Goal: Information Seeking & Learning: Check status

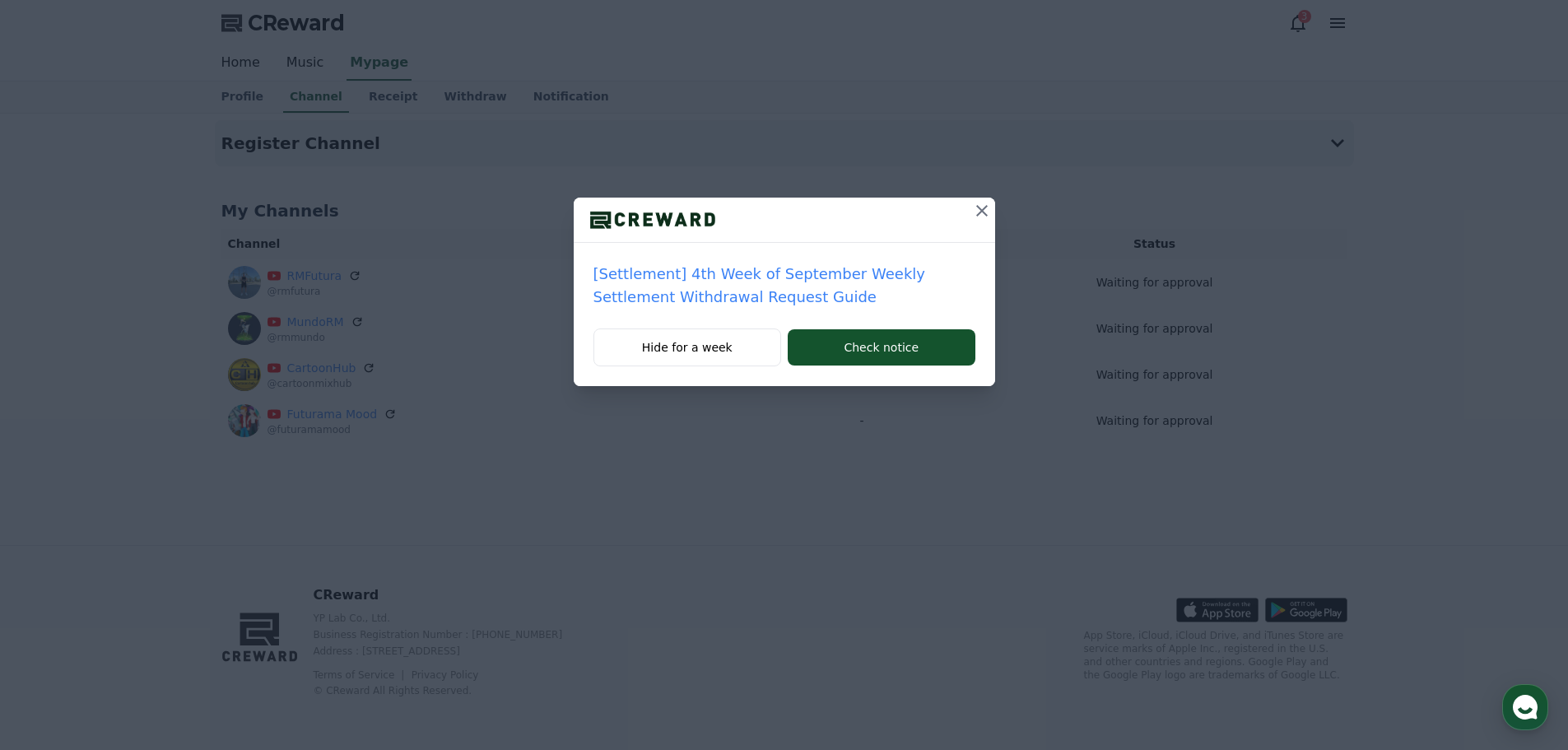
click at [980, 209] on icon at bounding box center [982, 211] width 11 height 11
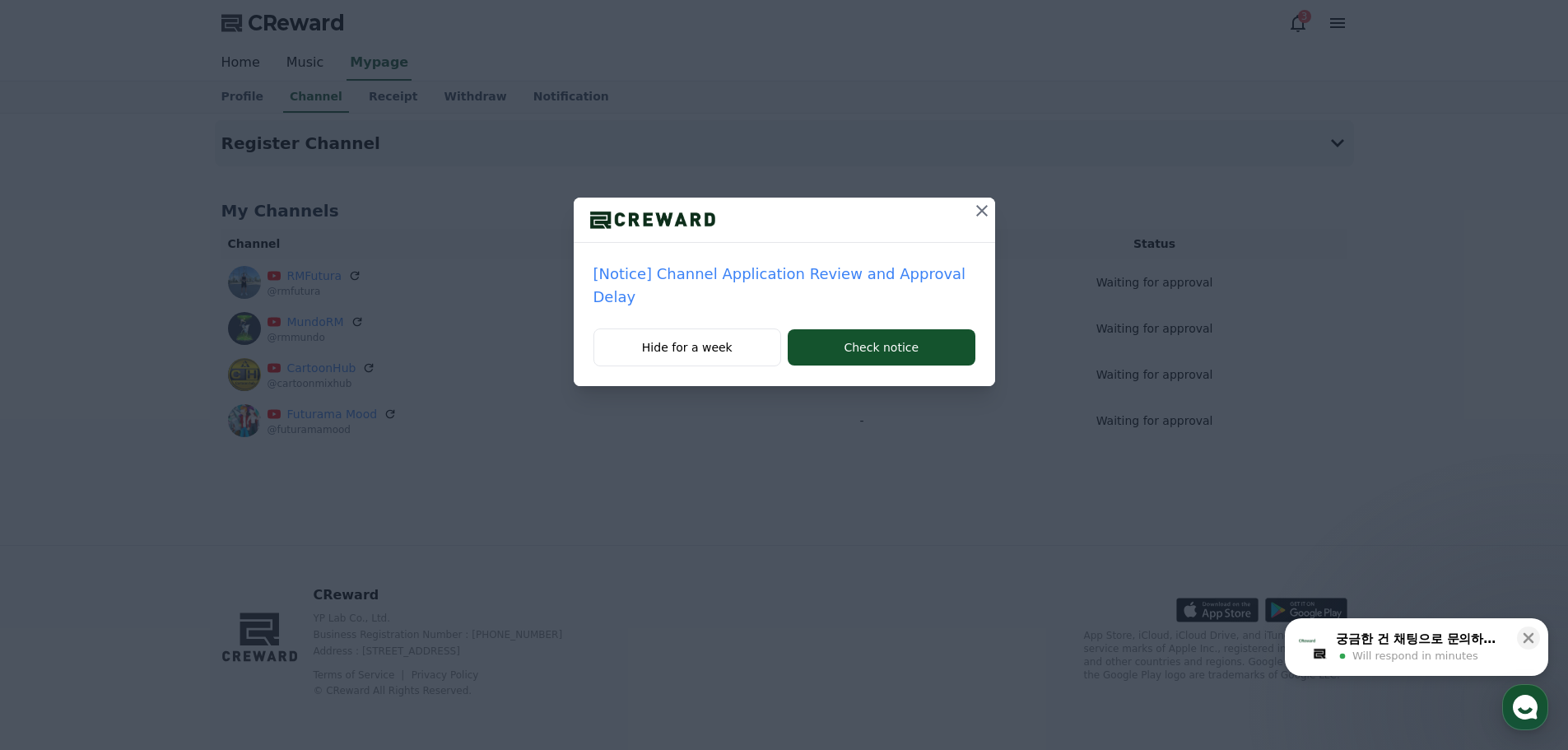
click at [976, 208] on icon at bounding box center [982, 211] width 11 height 11
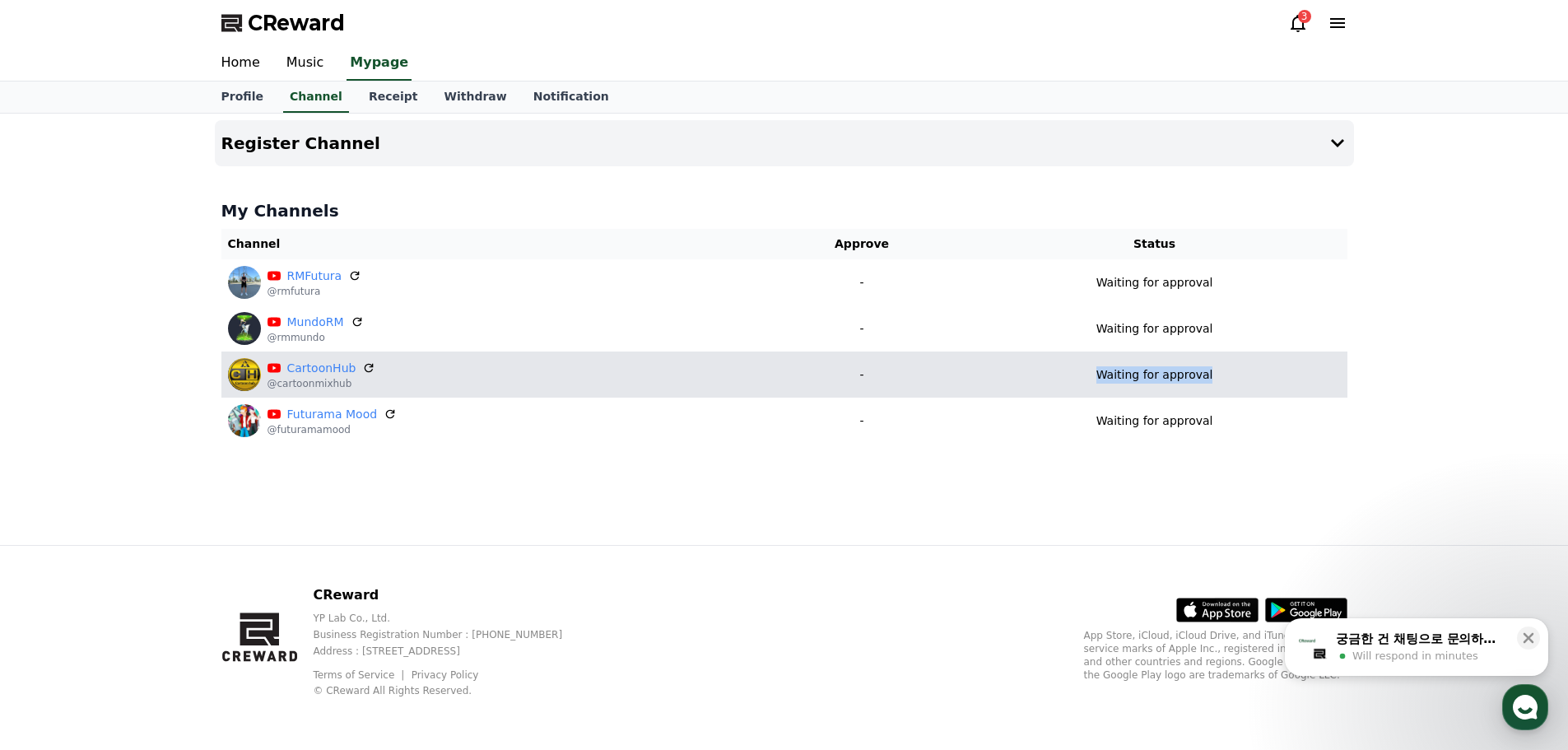
drag, startPoint x: 1217, startPoint y: 375, endPoint x: 1101, endPoint y: 372, distance: 116.0
click at [1101, 372] on div "Waiting for approval" at bounding box center [1154, 375] width 372 height 18
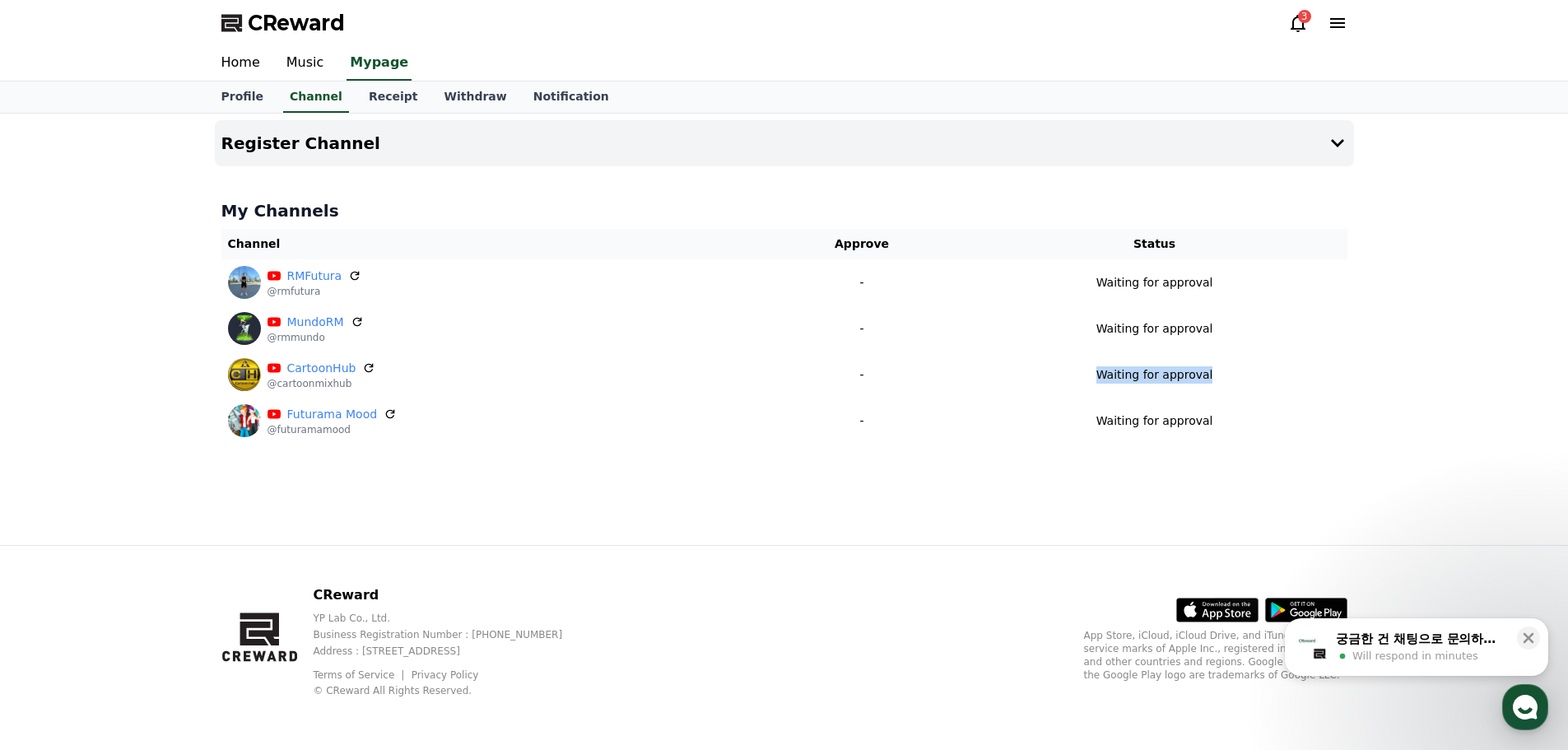
click at [1090, 344] on div at bounding box center [1090, 344] width 0 height 0
click at [1249, 749] on div "Close" at bounding box center [784, 750] width 1568 height 0
click at [1305, 35] on div "3" at bounding box center [1317, 23] width 60 height 26
click at [1305, 19] on div "3" at bounding box center [1304, 17] width 13 height 13
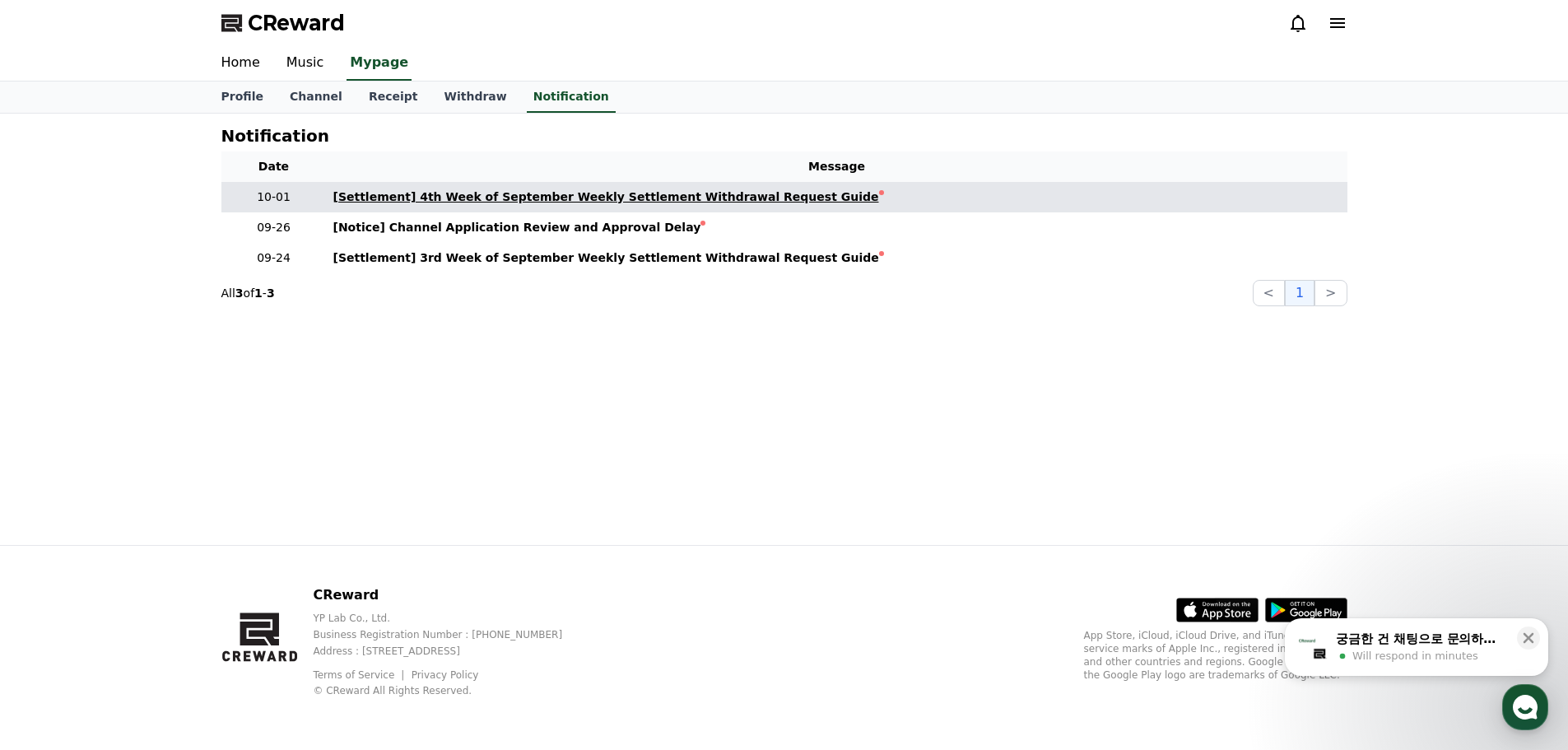
click at [765, 194] on div "[Settlement] 4th Week of September Weekly Settlement Withdrawal Request Guide" at bounding box center [607, 197] width 546 height 18
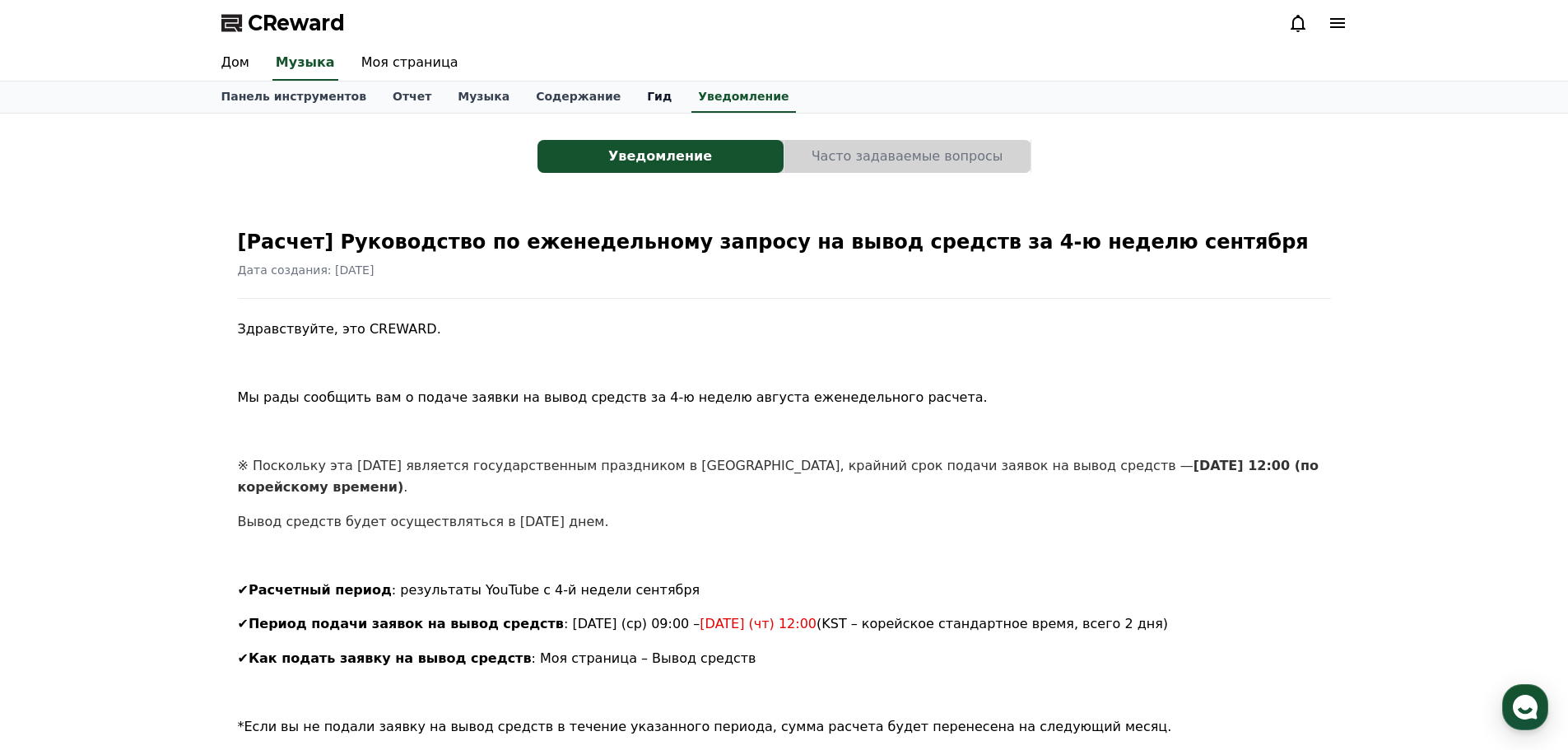
click at [647, 95] on font "Гид" at bounding box center [659, 96] width 25 height 13
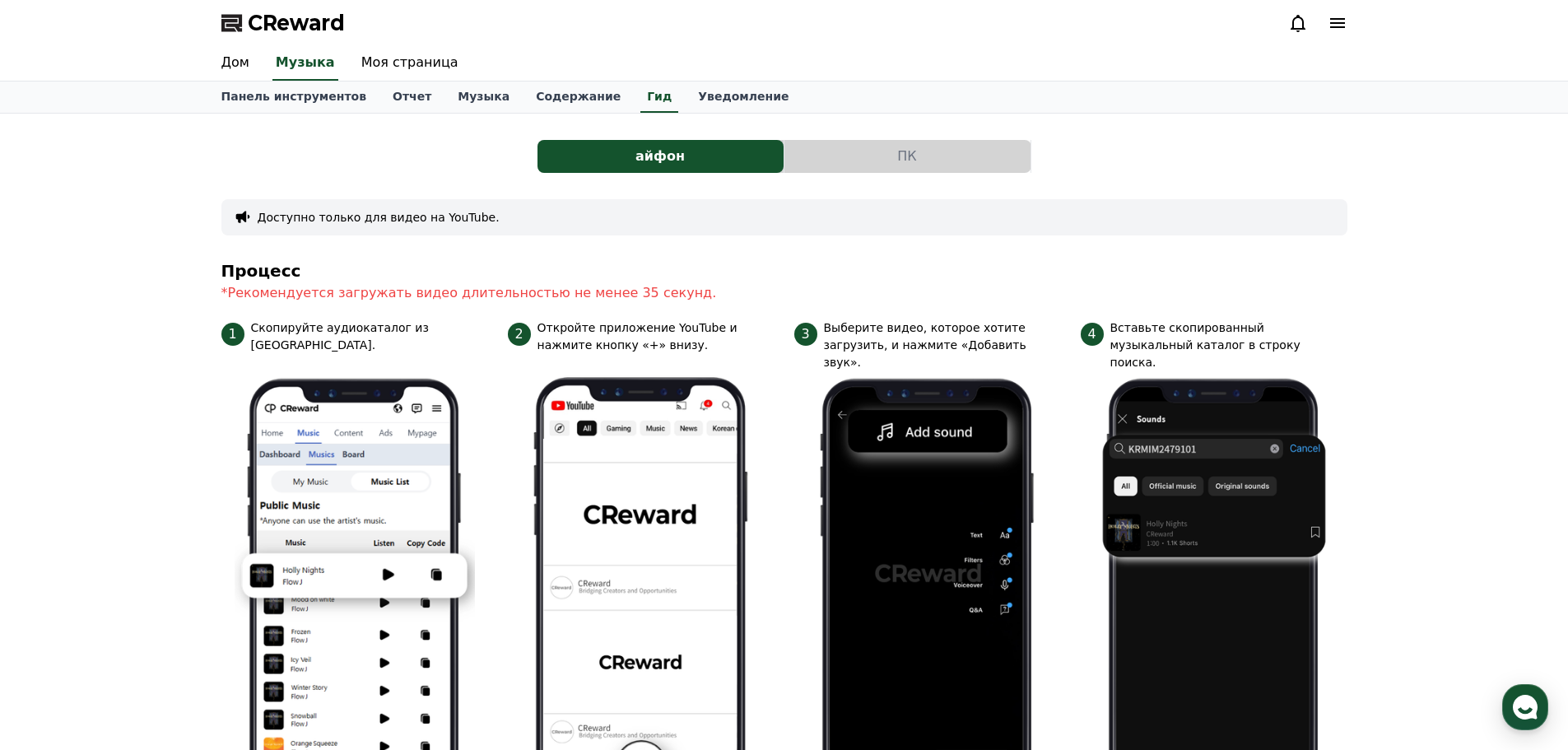
click at [1302, 20] on icon at bounding box center [1297, 22] width 20 height 20
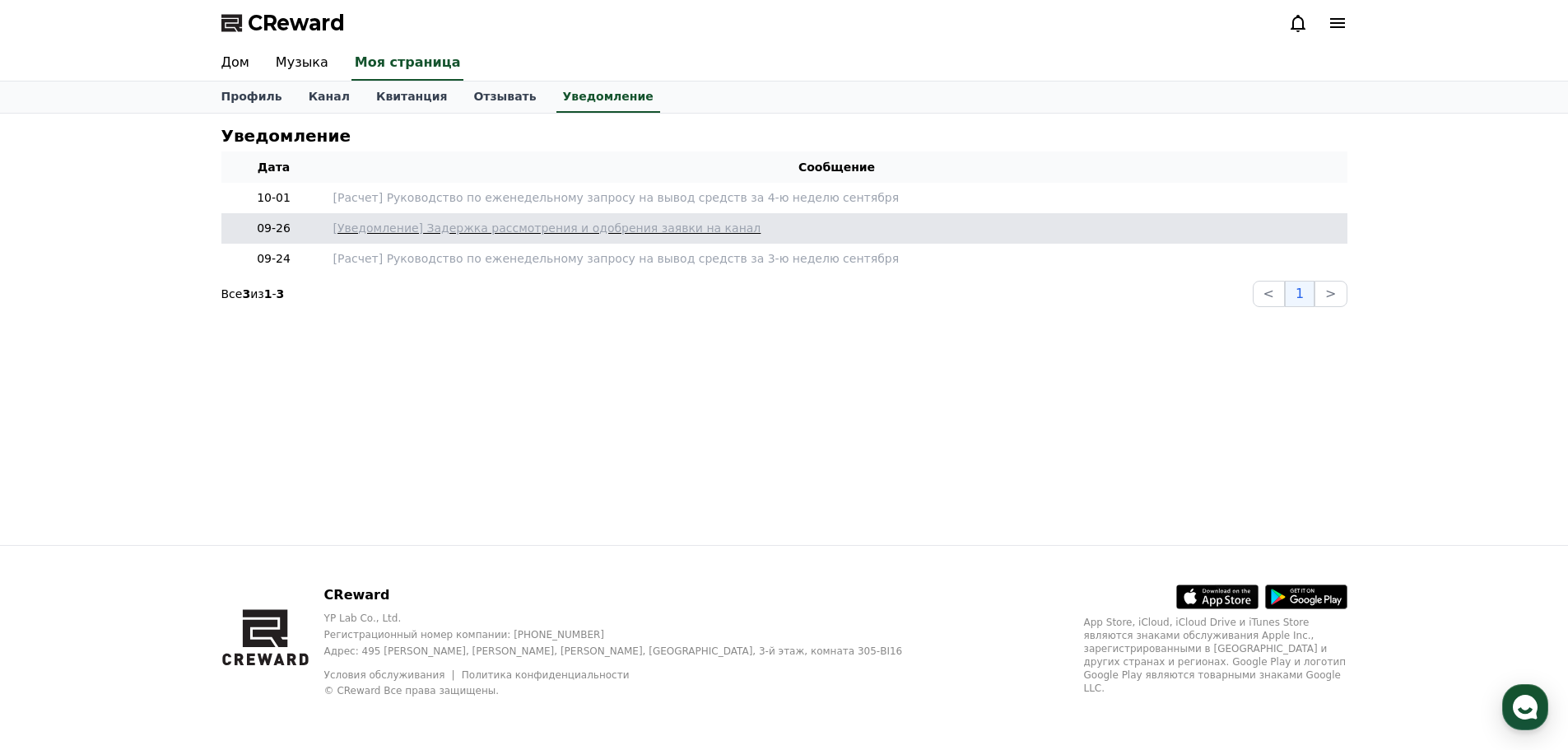
click at [674, 224] on font "[Уведомление] Задержка рассмотрения и одобрения заявки на канал" at bounding box center [547, 228] width 428 height 13
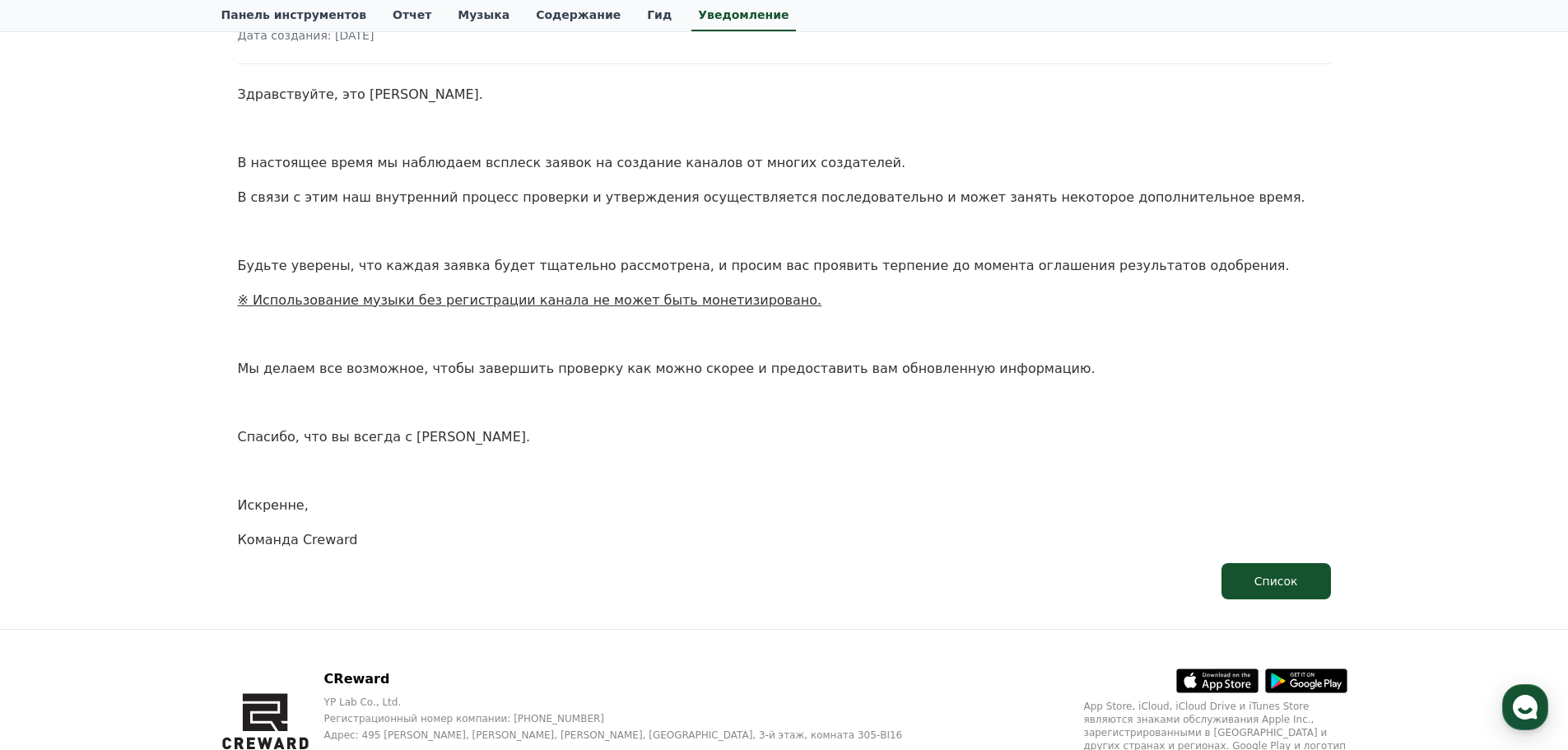
scroll to position [247, 0]
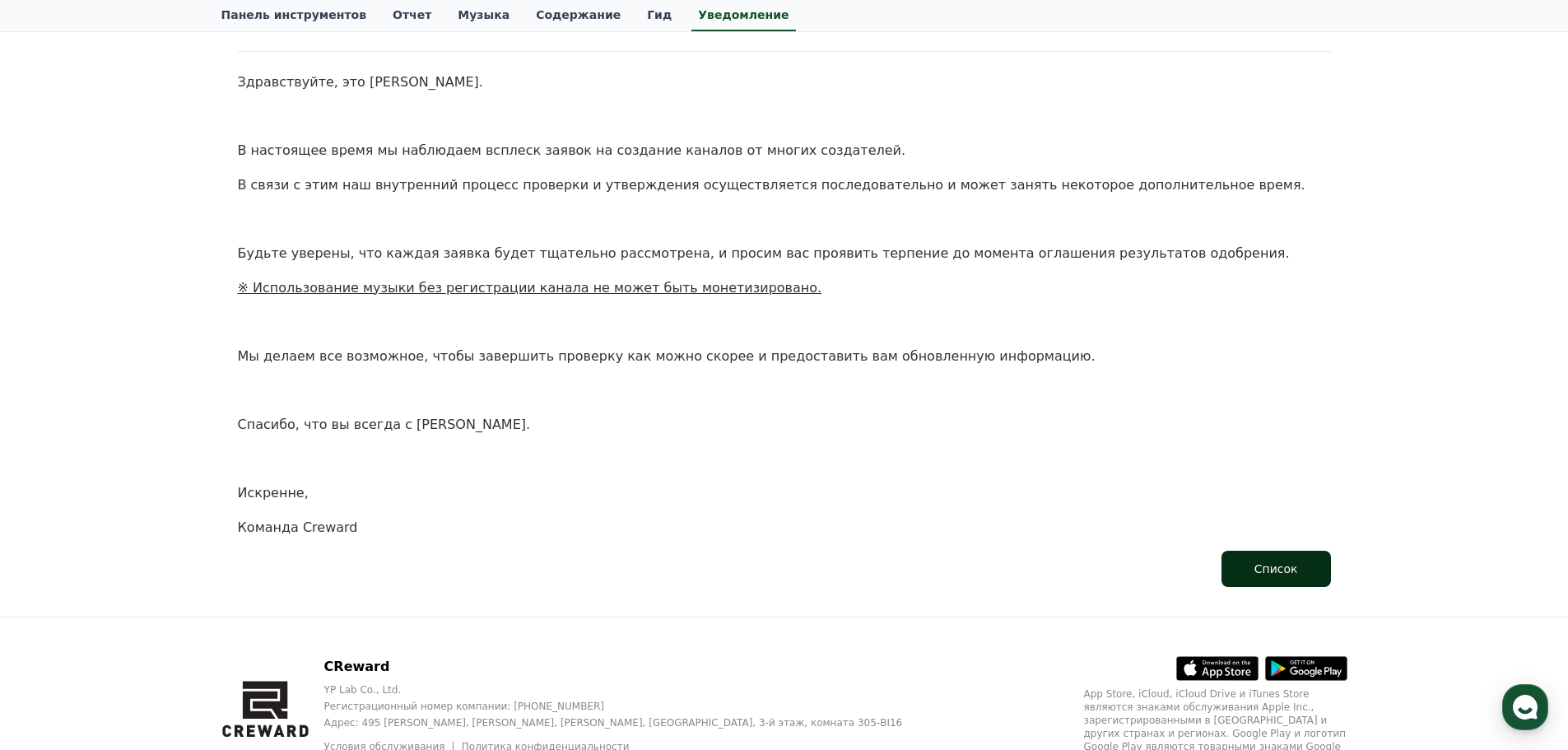
click at [1272, 564] on font "Список" at bounding box center [1275, 568] width 44 height 13
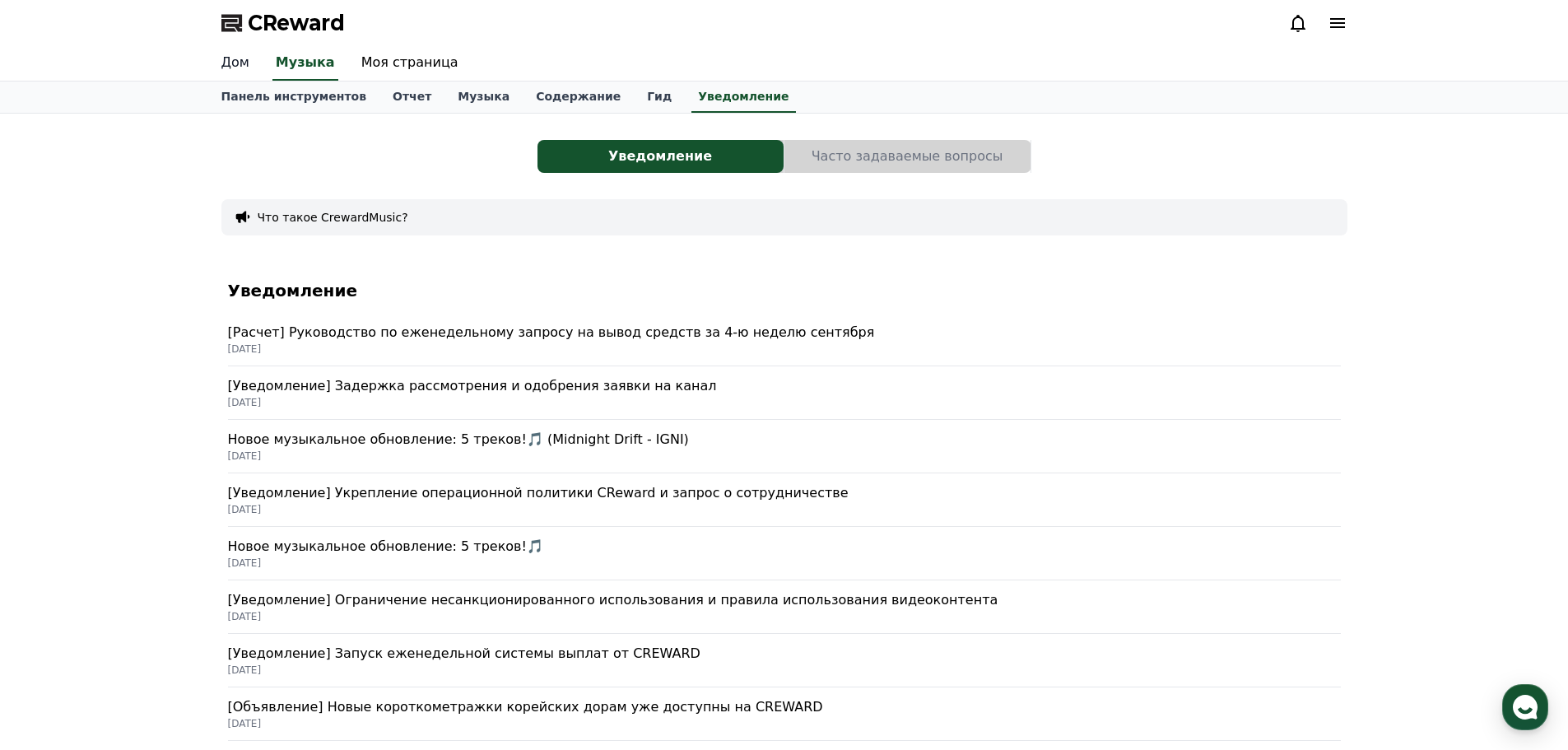
click at [242, 73] on link "Дом" at bounding box center [235, 62] width 54 height 34
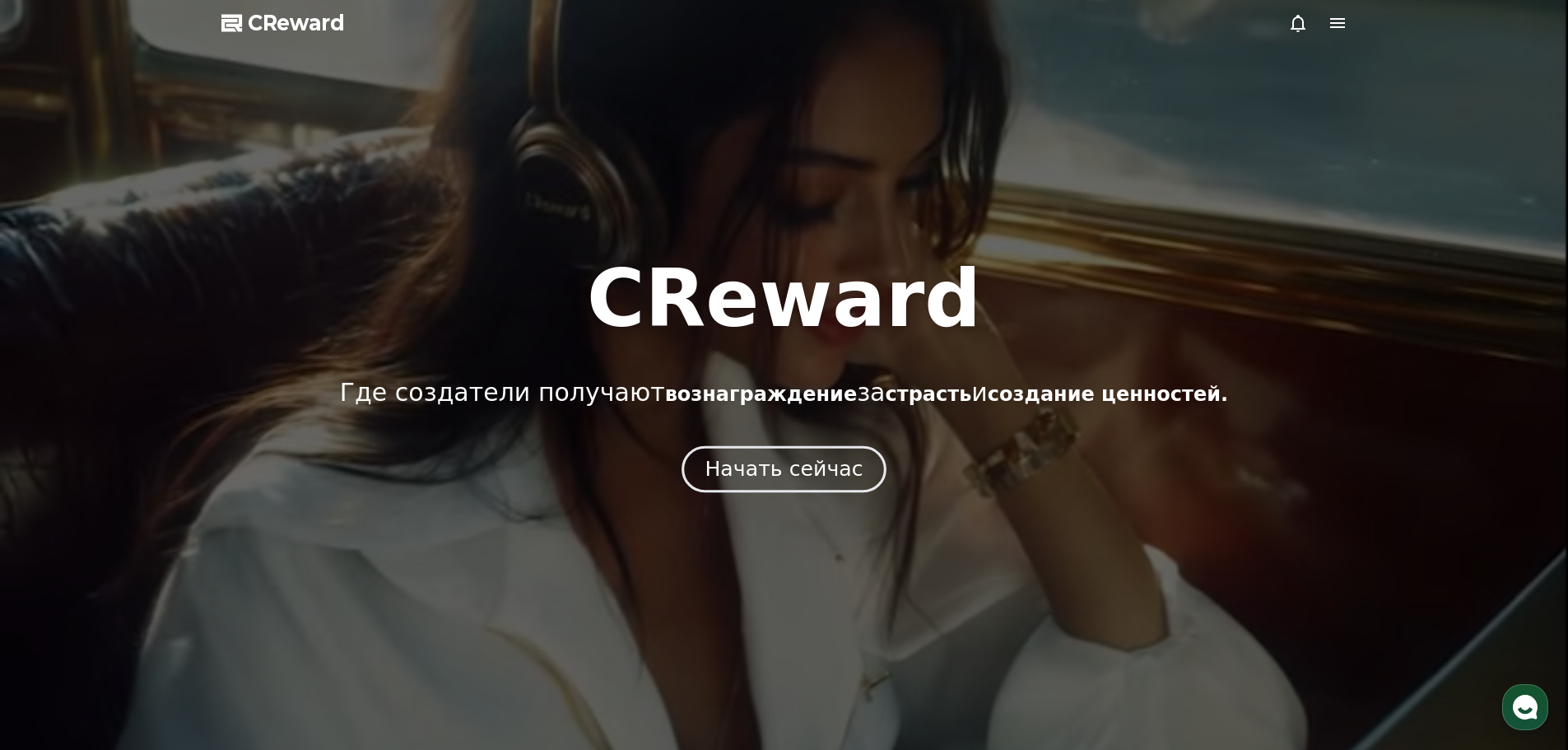
click at [821, 465] on font "Начать сейчас" at bounding box center [784, 469] width 158 height 24
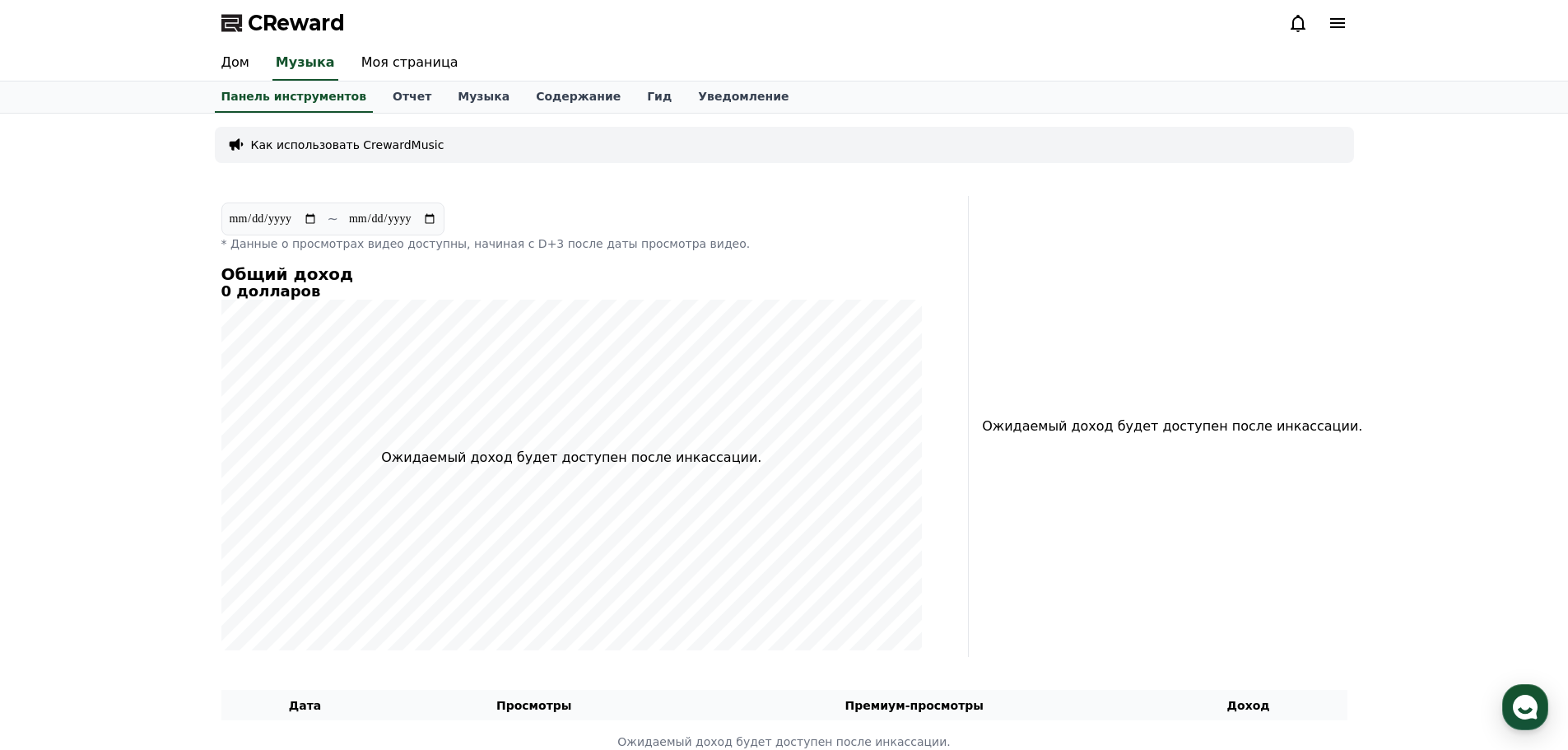
click at [409, 148] on font "Как использовать CrewardMusic" at bounding box center [348, 144] width 194 height 13
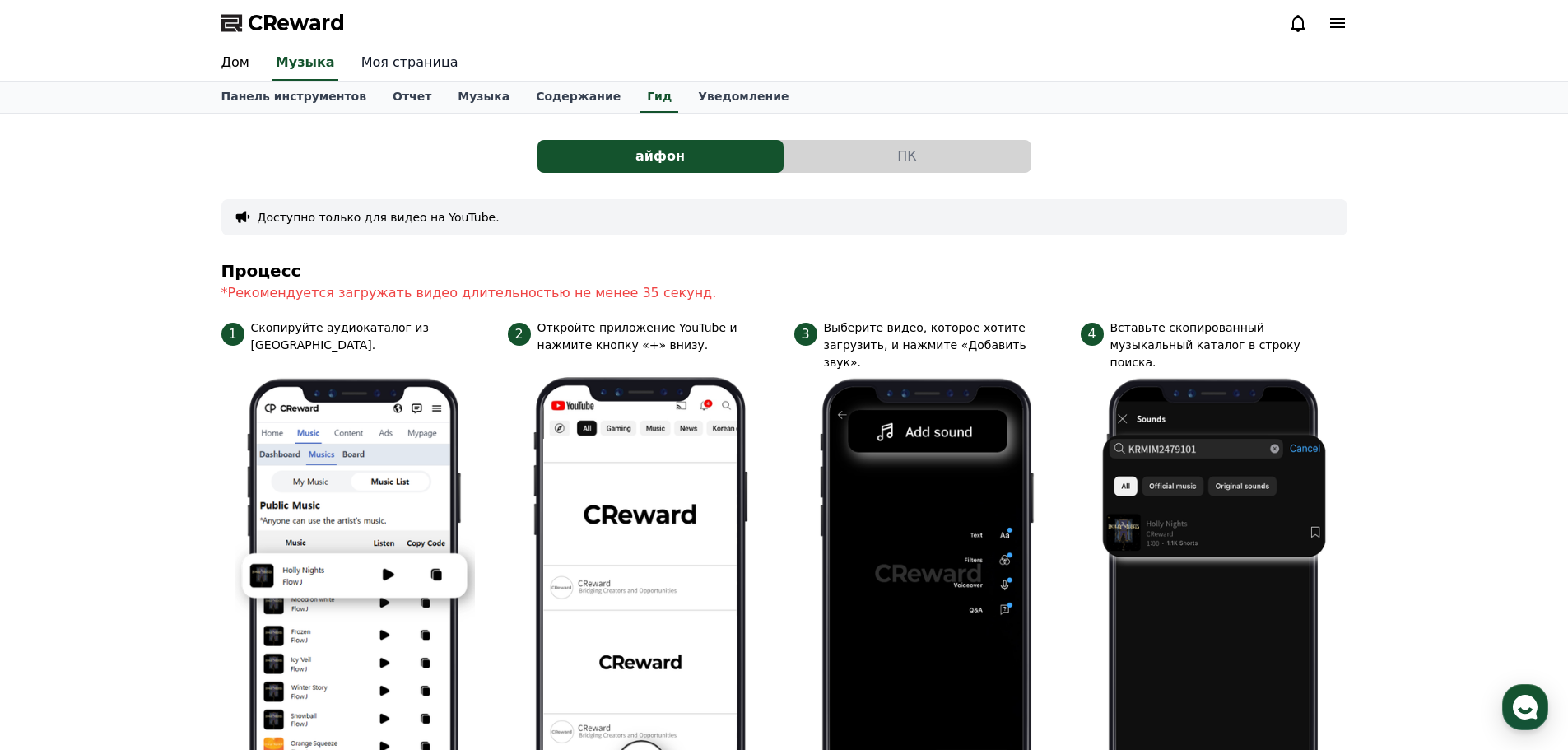
click at [413, 59] on font "Моя страница" at bounding box center [410, 61] width 97 height 16
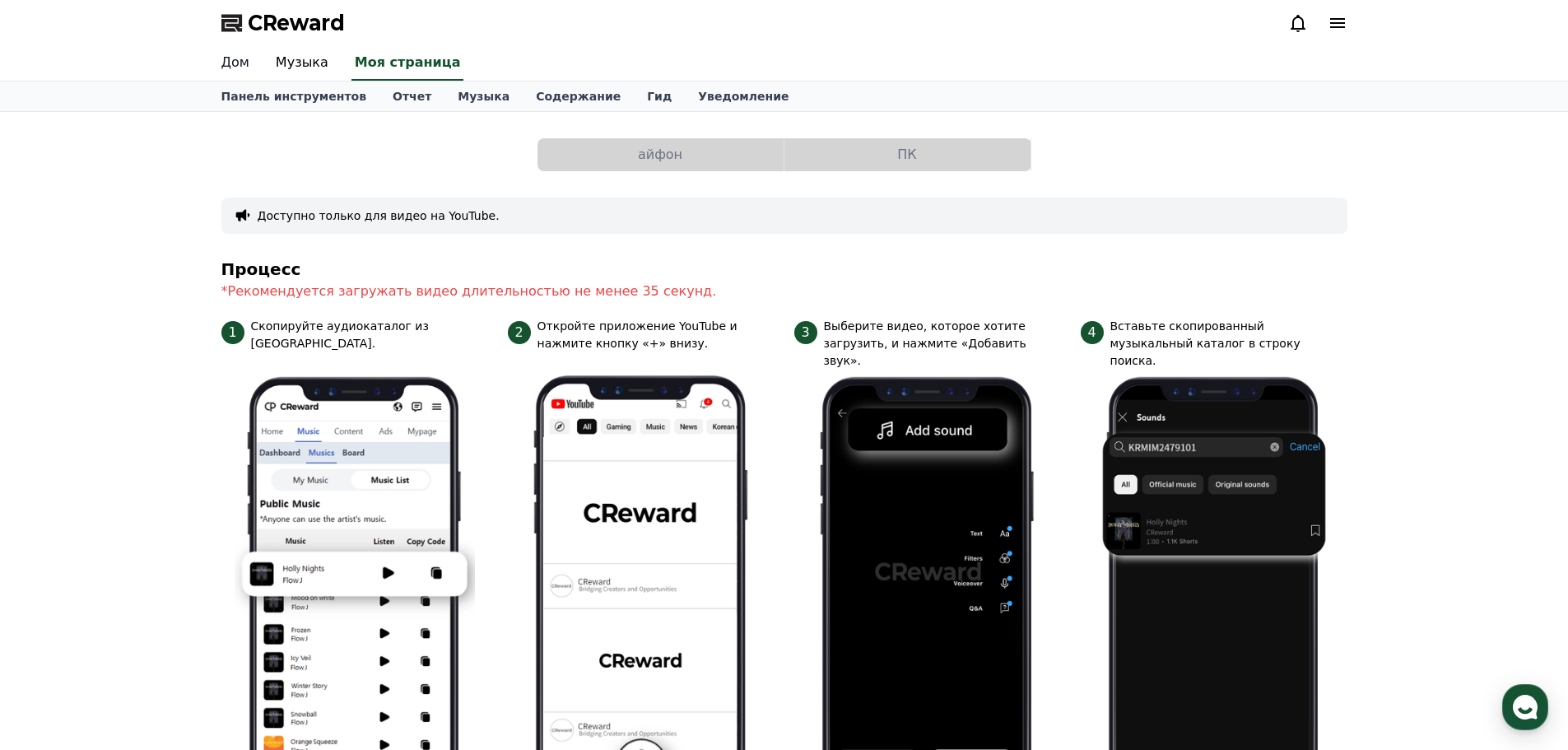
select select "**********"
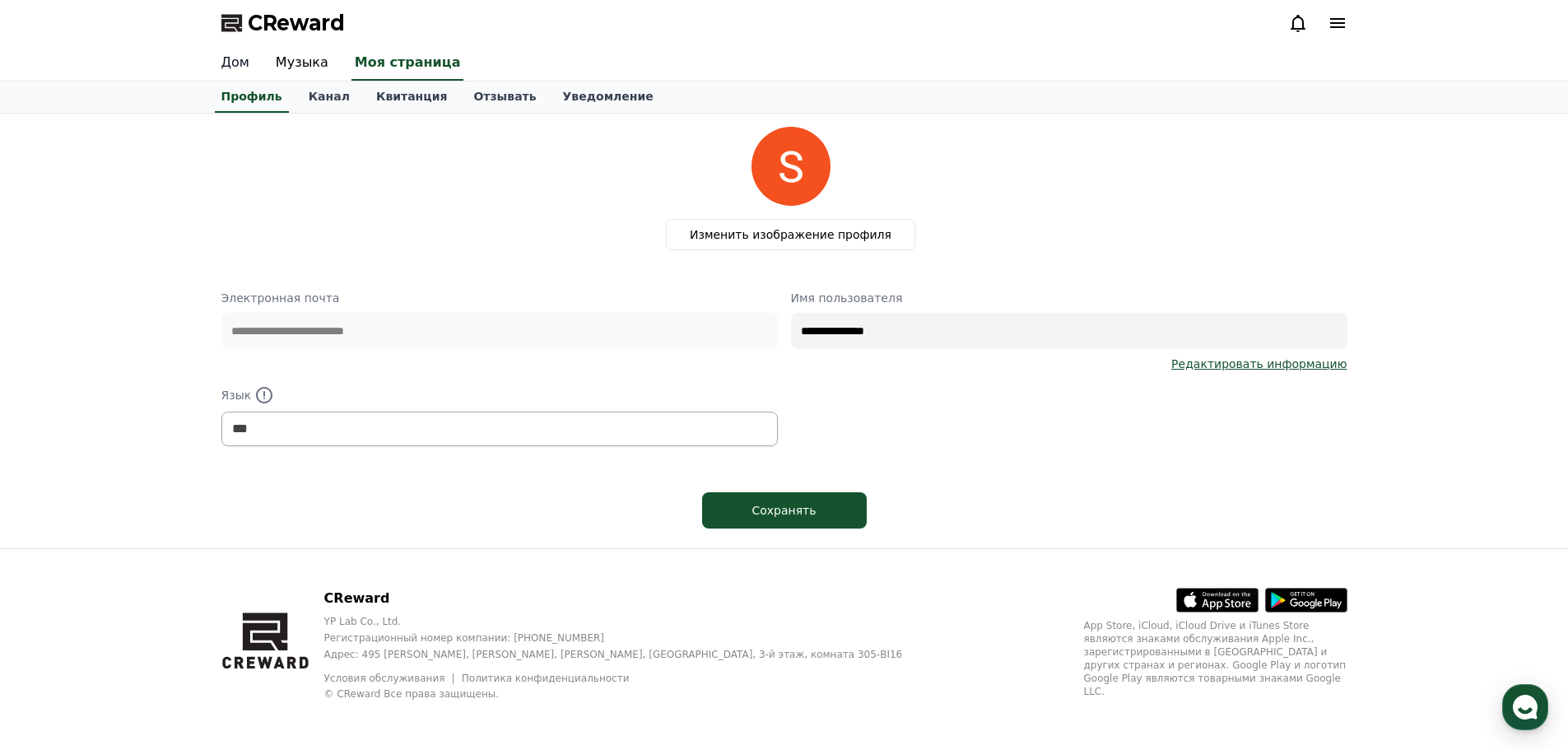
click at [247, 58] on font "Дом" at bounding box center [236, 61] width 28 height 16
